Goal: Task Accomplishment & Management: Complete application form

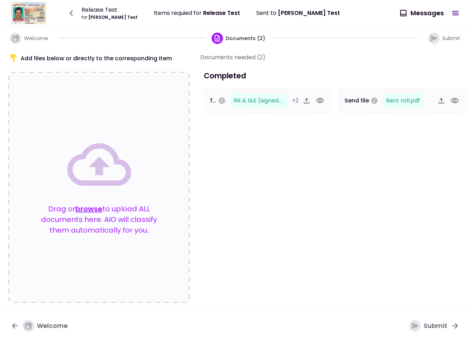
click at [69, 13] on icon "button" at bounding box center [71, 13] width 4 height 6
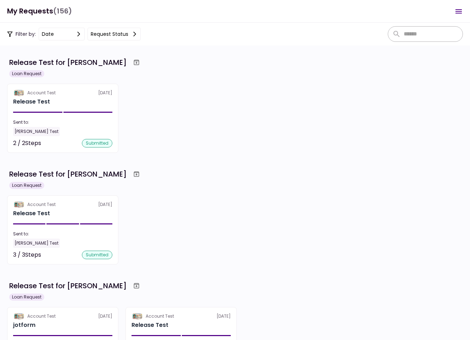
click at [456, 12] on icon "Open menu" at bounding box center [458, 11] width 9 height 9
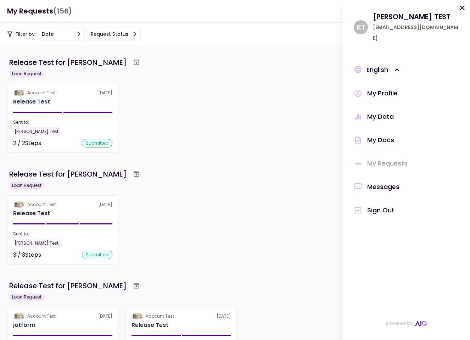
click at [380, 205] on div "Sign Out" at bounding box center [380, 210] width 27 height 11
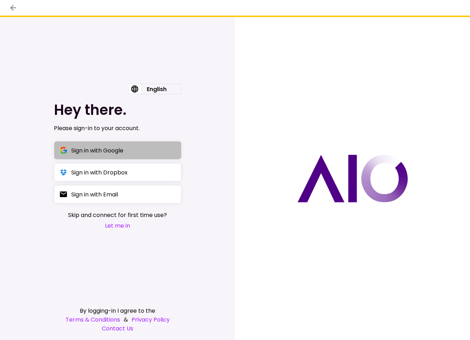
click at [126, 153] on button "Sign in with Google" at bounding box center [118, 150] width 128 height 18
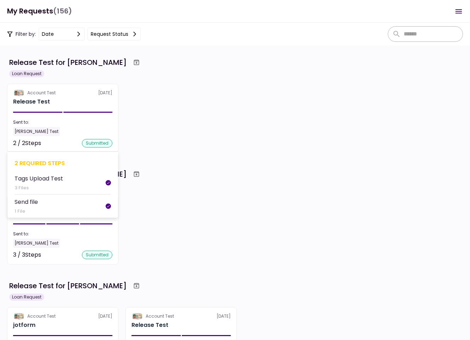
click at [58, 115] on section "Account Test [DATE] Release Test Sent to: [PERSON_NAME] Test 2 / 2 Steps submit…" at bounding box center [62, 118] width 111 height 69
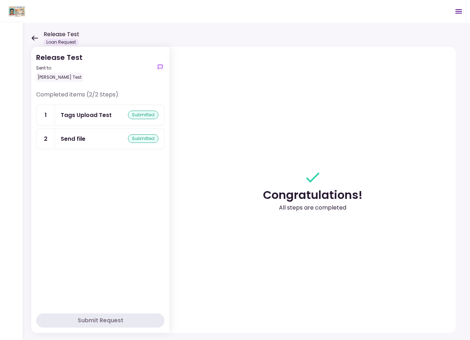
click at [84, 118] on div "Tags Upload Test" at bounding box center [86, 115] width 51 height 9
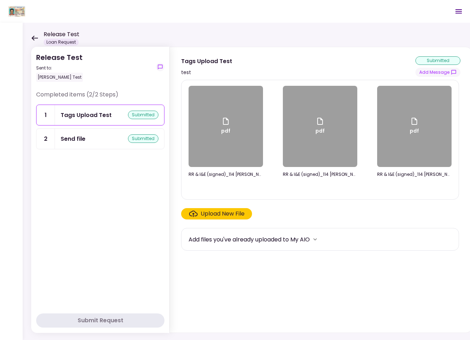
click at [86, 136] on div "Send file submitted" at bounding box center [110, 138] width 98 height 9
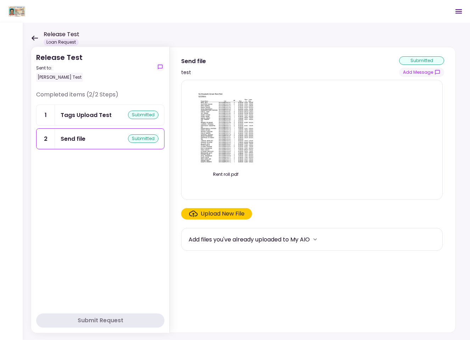
click at [207, 216] on div "Upload New File" at bounding box center [222, 213] width 44 height 9
click at [0, 0] on input "Upload New File" at bounding box center [0, 0] width 0 height 0
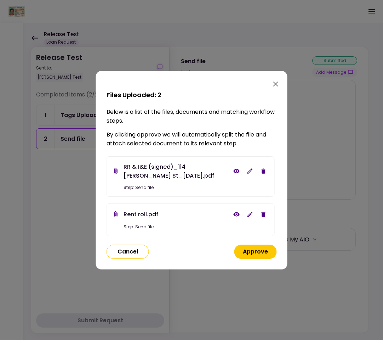
click at [260, 256] on button "Approve" at bounding box center [255, 251] width 43 height 14
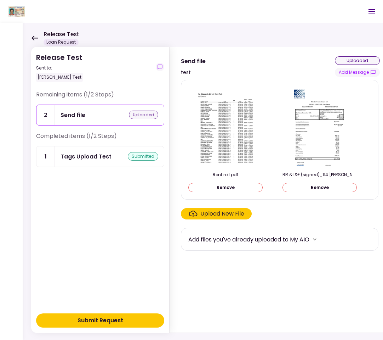
click at [115, 322] on div "Submit Request" at bounding box center [101, 320] width 46 height 9
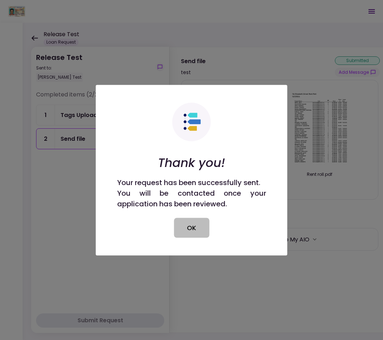
click at [193, 228] on button "OK" at bounding box center [191, 227] width 35 height 20
